Goal: Task Accomplishment & Management: Manage account settings

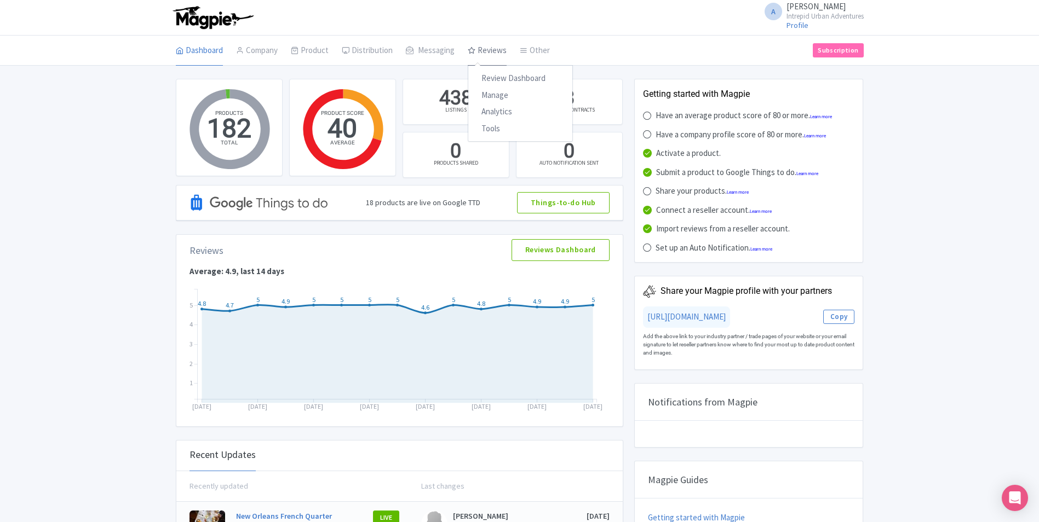
click at [482, 48] on link "Reviews" at bounding box center [487, 51] width 39 height 31
click at [505, 100] on link "Manage" at bounding box center [520, 95] width 104 height 17
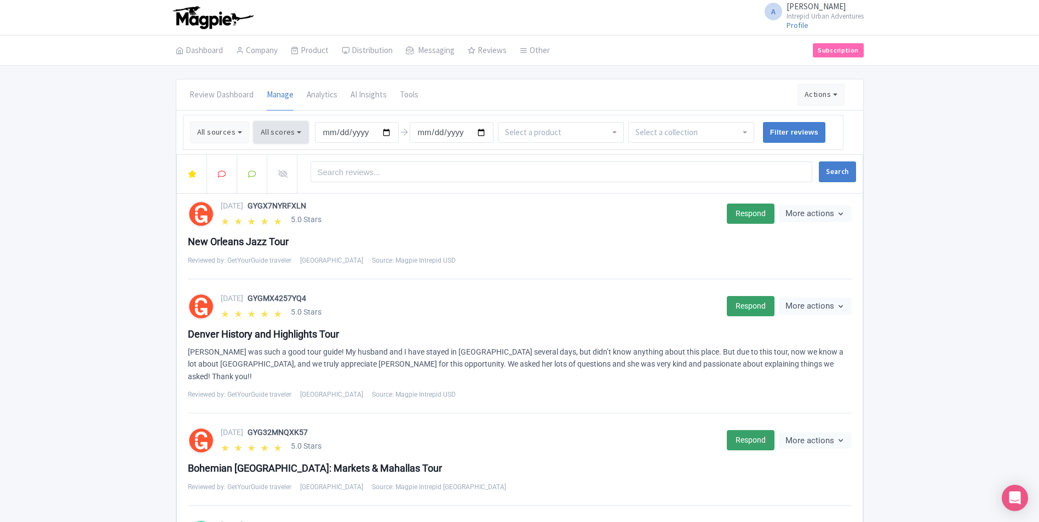
click at [273, 135] on button "All scores" at bounding box center [281, 133] width 55 height 22
click at [274, 161] on label "5 stars" at bounding box center [285, 157] width 23 height 13
click at [274, 157] on input "5 stars" at bounding box center [277, 153] width 7 height 7
checkbox input "false"
click at [274, 173] on label "4 stars" at bounding box center [285, 174] width 23 height 13
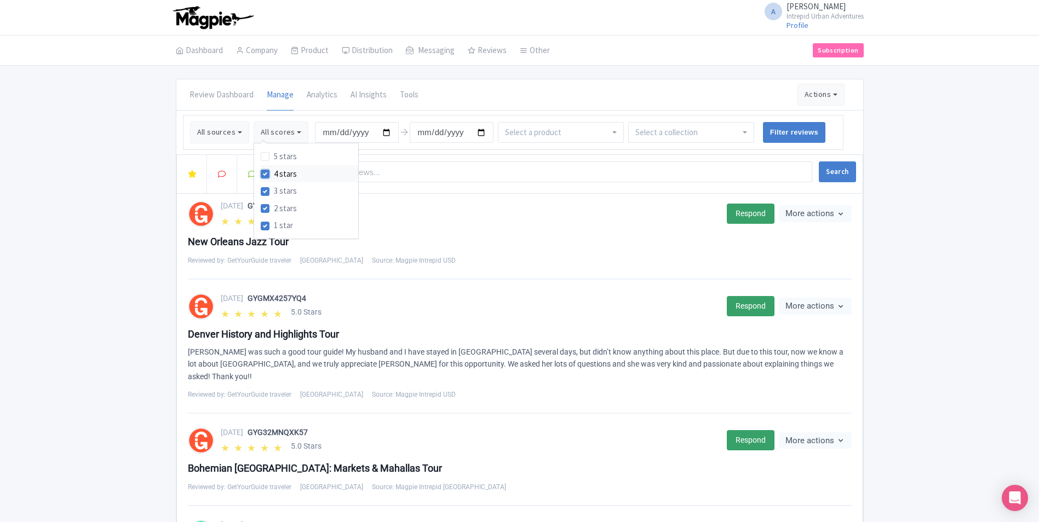
click at [274, 173] on input "4 stars" at bounding box center [277, 171] width 7 height 7
checkbox input "false"
click at [454, 99] on div "Review Dashboard Manage Analytics AI Insights Tools Actions Import new reviews …" at bounding box center [519, 94] width 687 height 31
click at [386, 134] on input "2025-05-13" at bounding box center [357, 132] width 84 height 21
type input "[DATE]"
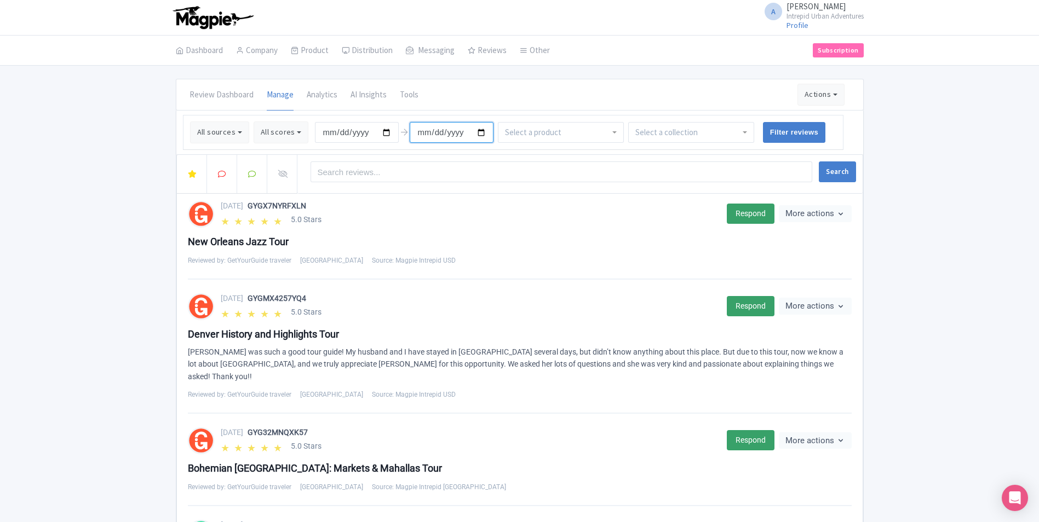
click at [477, 131] on input "2025-08-12" at bounding box center [452, 132] width 84 height 21
type input "[DATE]"
click at [601, 110] on div "Review Dashboard Manage Analytics AI Insights Tools Actions Import new reviews …" at bounding box center [520, 95] width 688 height 32
click at [838, 172] on button "Search" at bounding box center [837, 172] width 37 height 21
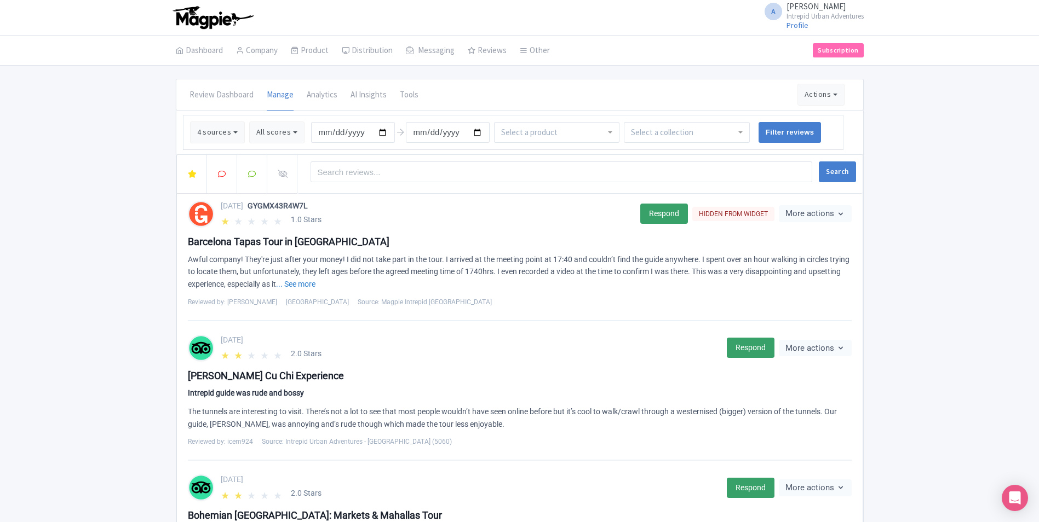
click at [397, 201] on div "[DATE] GYGMX43R4W7L" at bounding box center [427, 205] width 413 height 11
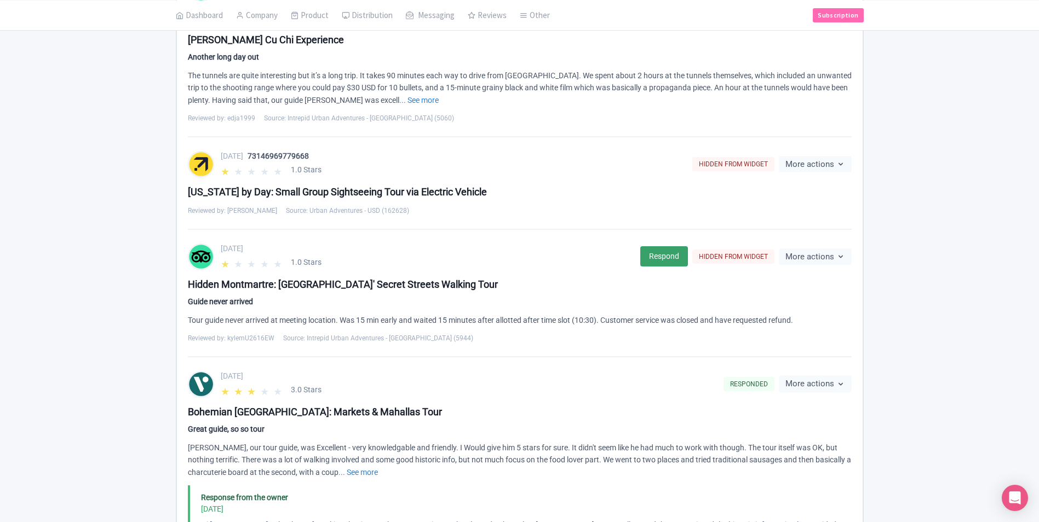
scroll to position [1264, 0]
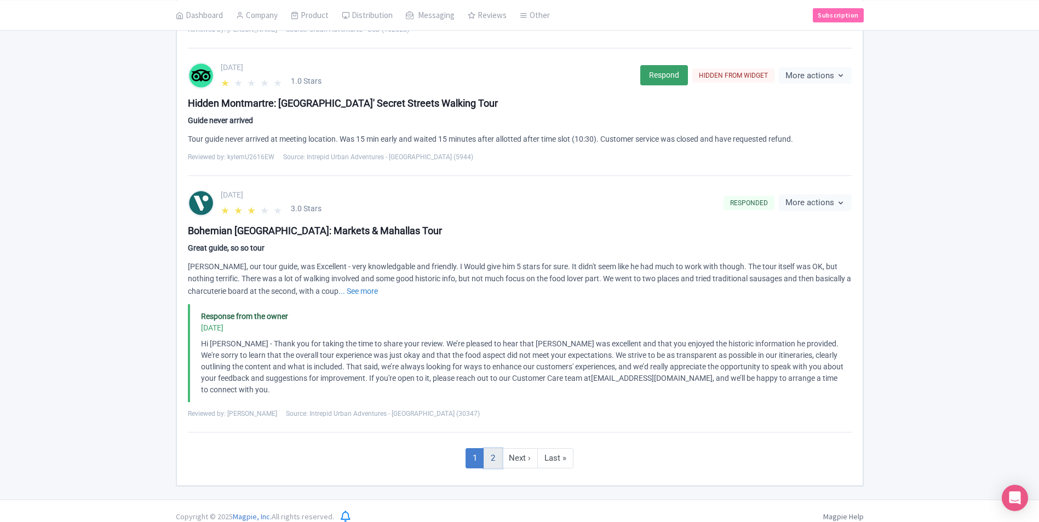
click at [496, 448] on link "2" at bounding box center [492, 458] width 19 height 20
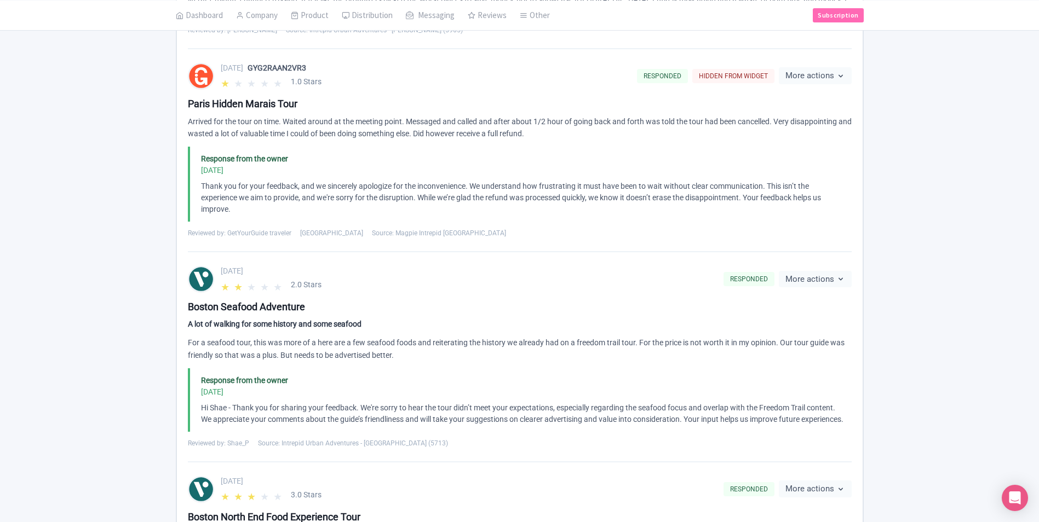
scroll to position [469, 0]
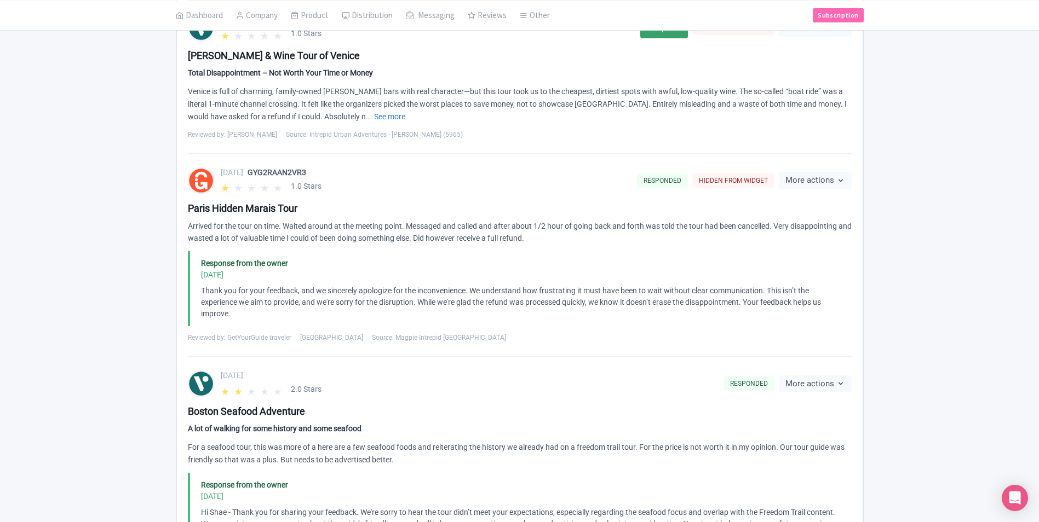
click at [216, 228] on div "Arrived for the tour on time. Waited around at the meeting point. Messaged and …" at bounding box center [520, 232] width 664 height 25
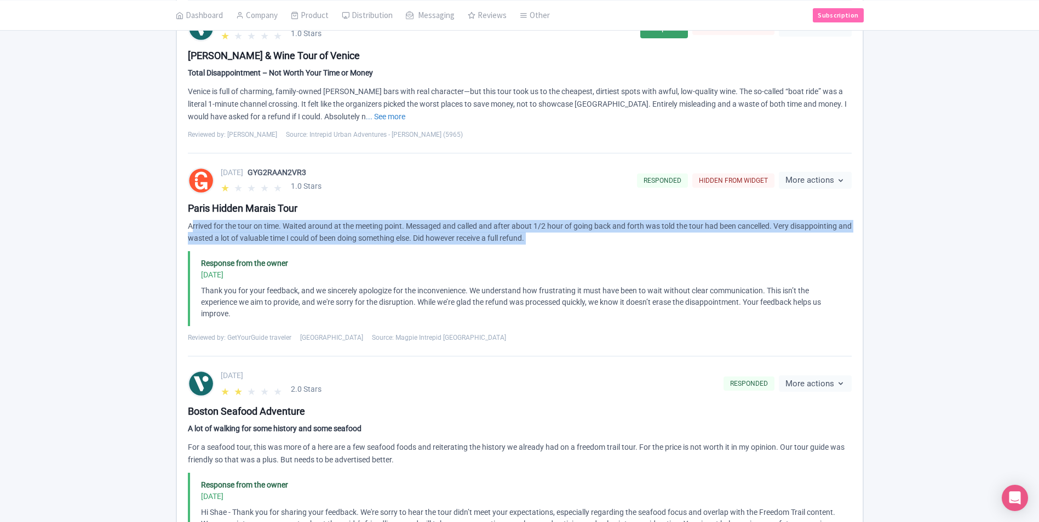
click at [216, 228] on div "Arrived for the tour on time. Waited around at the meeting point. Messaged and …" at bounding box center [520, 232] width 664 height 25
drag, startPoint x: 216, startPoint y: 228, endPoint x: 278, endPoint y: 231, distance: 61.9
click at [278, 231] on div "Arrived for the tour on time. Waited around at the meeting point. Messaged and …" at bounding box center [520, 232] width 664 height 25
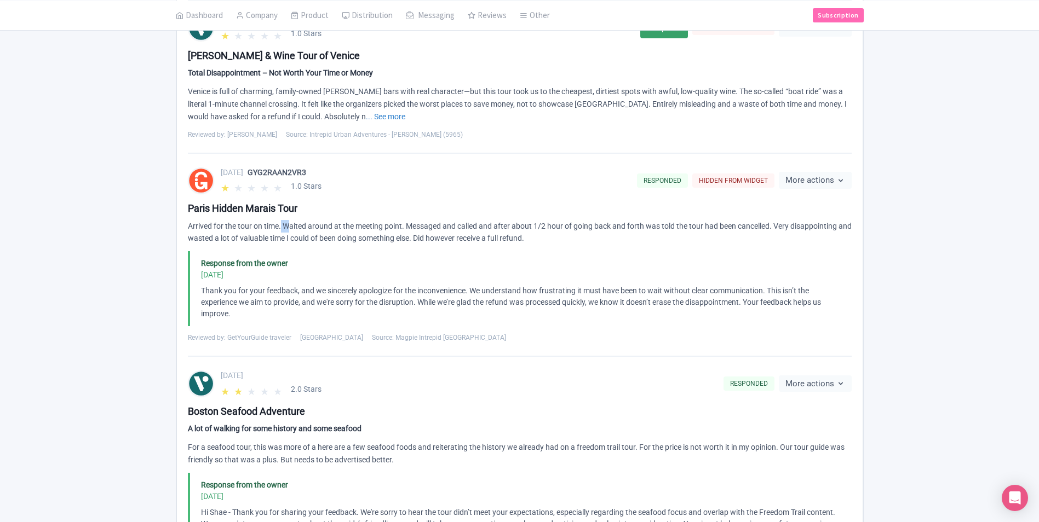
click at [278, 231] on div "Arrived for the tour on time. Waited around at the meeting point. Messaged and …" at bounding box center [520, 232] width 664 height 25
click at [647, 291] on div "Thank you for your feedback, and we sincerely apologize for the inconvenience. …" at bounding box center [523, 302] width 644 height 34
drag, startPoint x: 763, startPoint y: 290, endPoint x: 700, endPoint y: 290, distance: 63.5
click at [761, 290] on div "Thank you for your feedback, and we sincerely apologize for the inconvenience. …" at bounding box center [523, 302] width 644 height 34
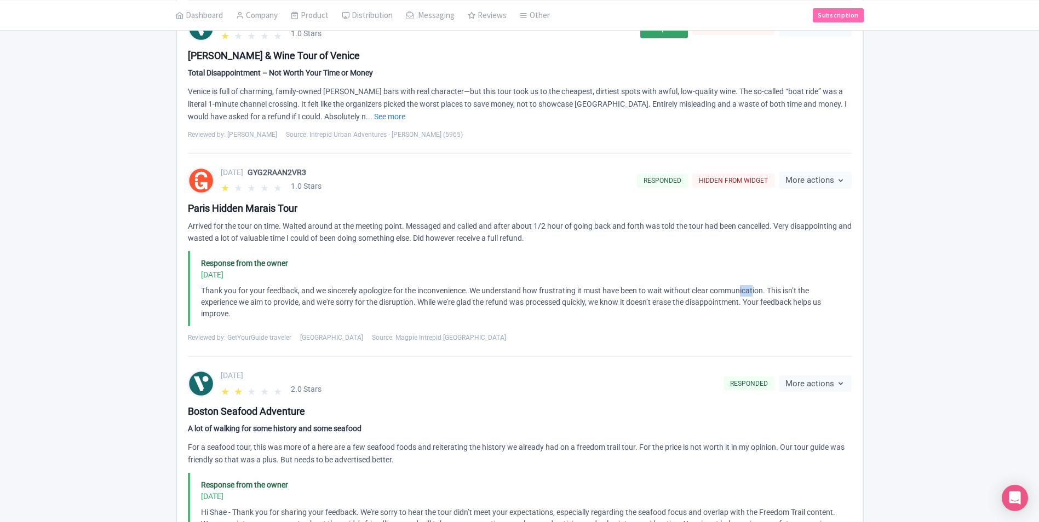
click at [725, 290] on div "Thank you for your feedback, and we sincerely apologize for the inconvenience. …" at bounding box center [523, 302] width 644 height 34
drag, startPoint x: 700, startPoint y: 290, endPoint x: 656, endPoint y: 289, distance: 43.8
click at [656, 289] on div "Thank you for your feedback, and we sincerely apologize for the inconvenience. …" at bounding box center [523, 302] width 644 height 34
click at [651, 288] on div "Thank you for your feedback, and we sincerely apologize for the inconvenience. …" at bounding box center [523, 302] width 644 height 34
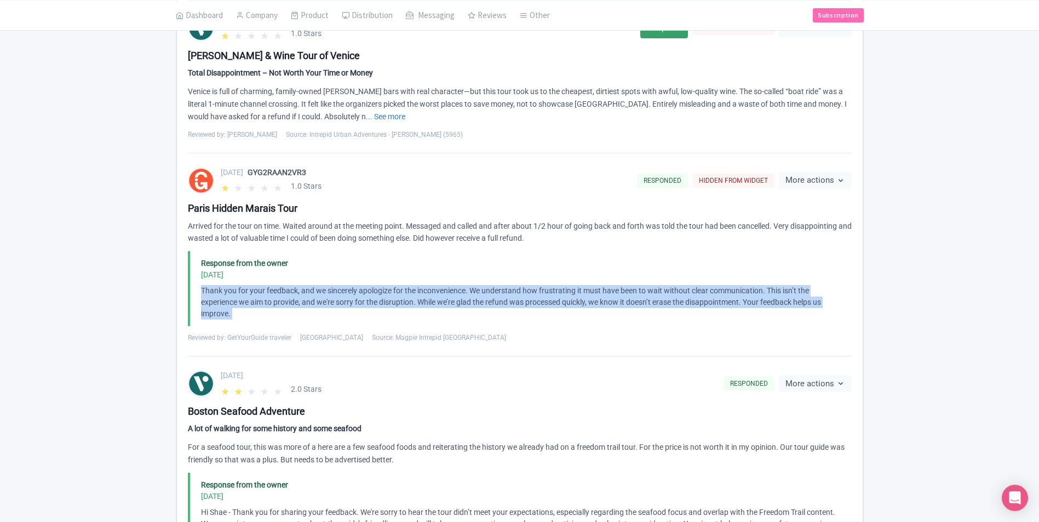
drag, startPoint x: 651, startPoint y: 288, endPoint x: 759, endPoint y: 287, distance: 108.4
click at [759, 287] on div "Thank you for your feedback, and we sincerely apologize for the inconvenience. …" at bounding box center [523, 302] width 644 height 34
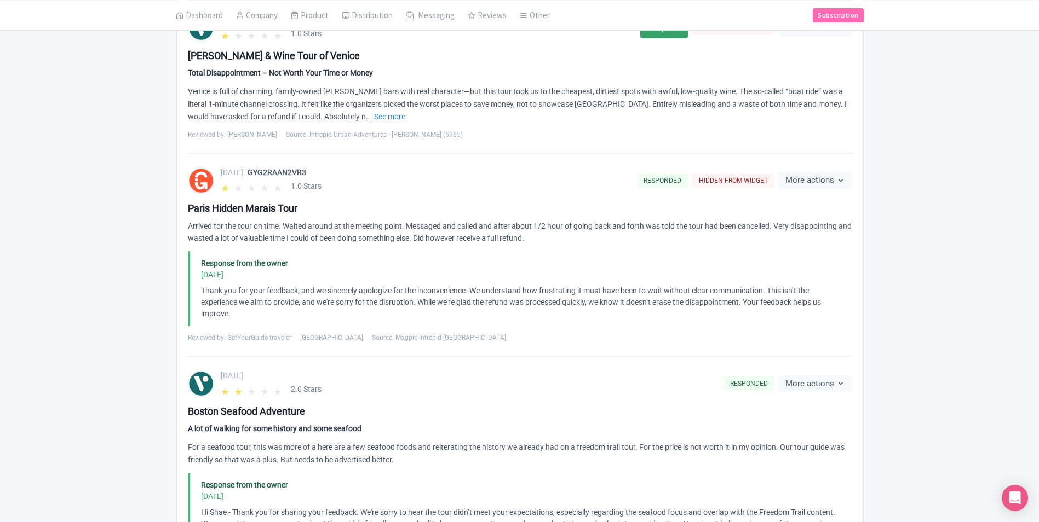
click at [739, 287] on div "Thank you for your feedback, and we sincerely apologize for the inconvenience. …" at bounding box center [523, 302] width 644 height 34
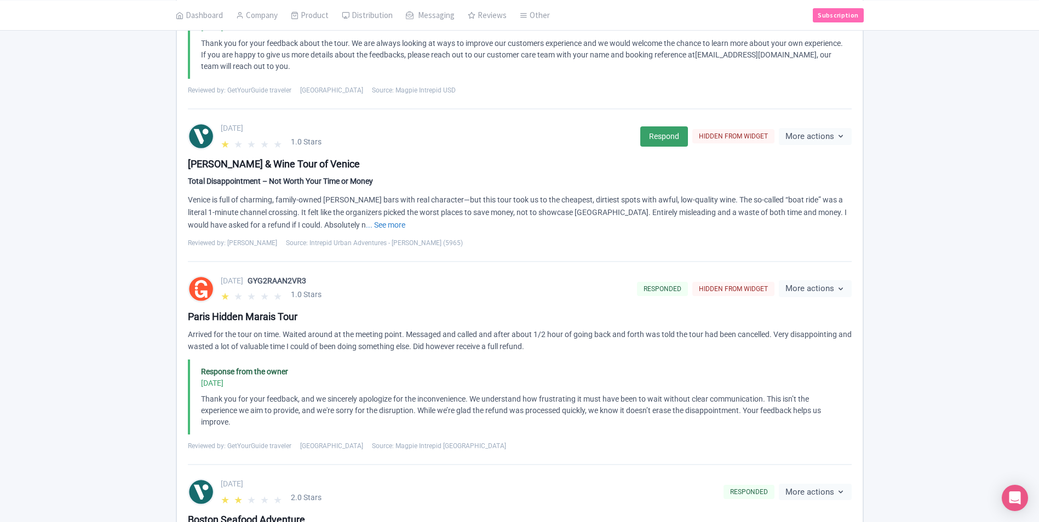
scroll to position [360, 0]
click at [221, 131] on div "[DATE]" at bounding box center [427, 129] width 413 height 11
click at [237, 130] on div "[DATE]" at bounding box center [427, 129] width 413 height 11
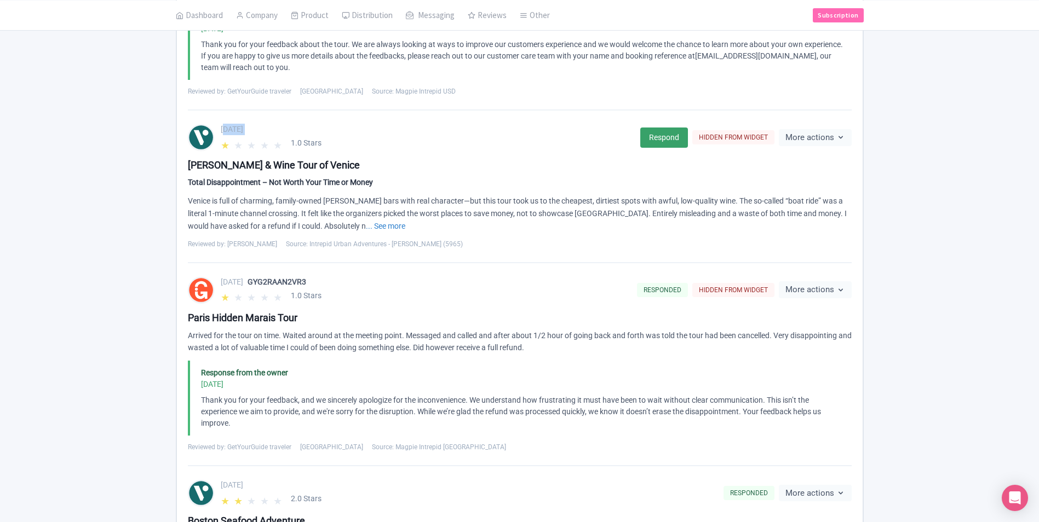
copy div "[DATE]"
click at [590, 166] on div "[PERSON_NAME] & Wine Tour of Venice" at bounding box center [520, 165] width 664 height 15
click at [366, 225] on link "... See more" at bounding box center [385, 226] width 39 height 9
